Goal: Task Accomplishment & Management: Manage account settings

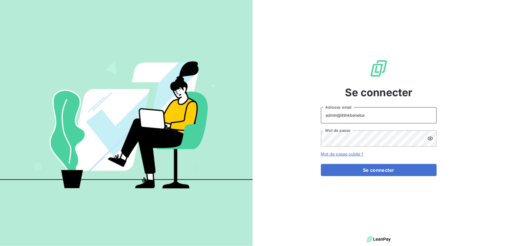
click at [363, 116] on input "admin@itlinkbenelux" at bounding box center [379, 115] width 116 height 16
type input "admin@euroexpo"
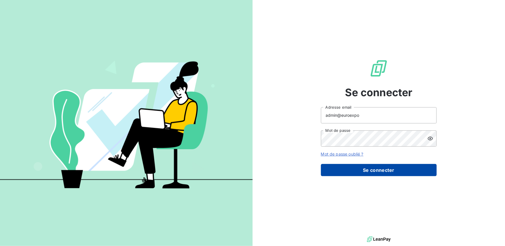
click at [378, 169] on button "Se connecter" at bounding box center [379, 170] width 116 height 12
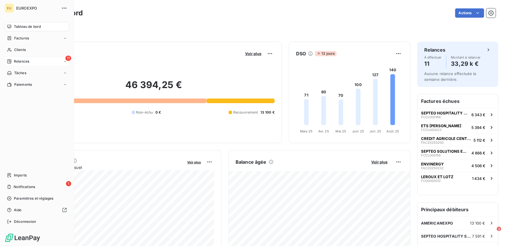
click at [14, 61] on span "Relances" at bounding box center [21, 61] width 15 height 5
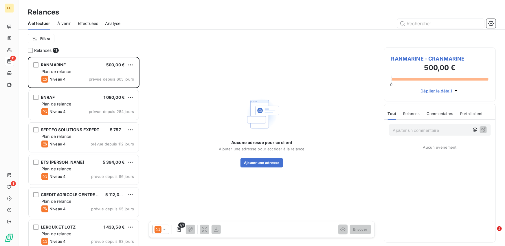
scroll to position [189, 112]
click at [87, 24] on span "Effectuées" at bounding box center [88, 24] width 21 height 6
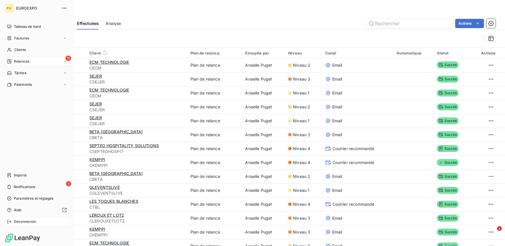
click at [12, 220] on div "Déconnexion" at bounding box center [37, 221] width 65 height 9
